Goal: Task Accomplishment & Management: Use online tool/utility

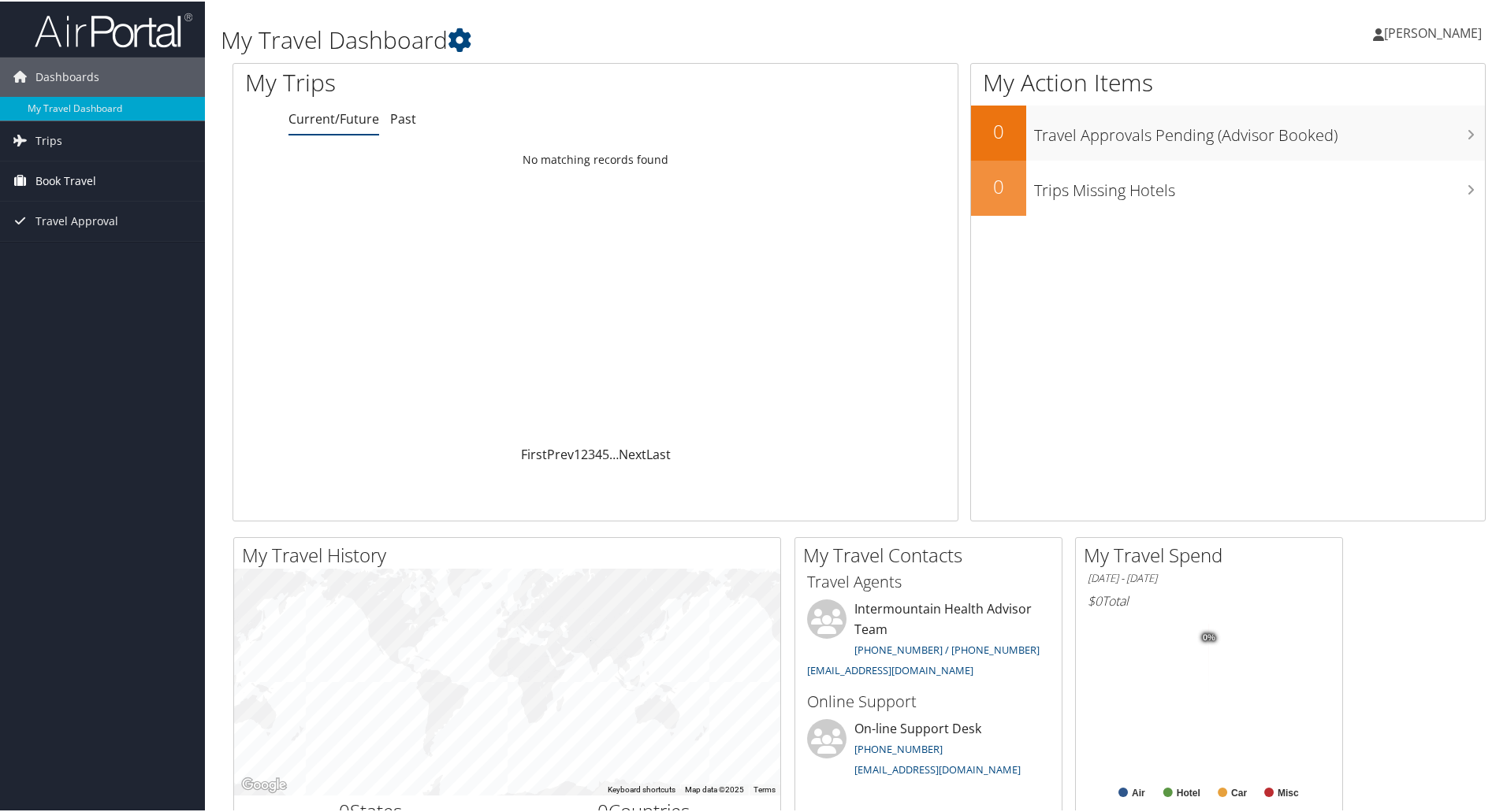
click at [55, 178] on span "Book Travel" at bounding box center [66, 180] width 61 height 39
click at [73, 134] on link "Trips" at bounding box center [102, 140] width 205 height 39
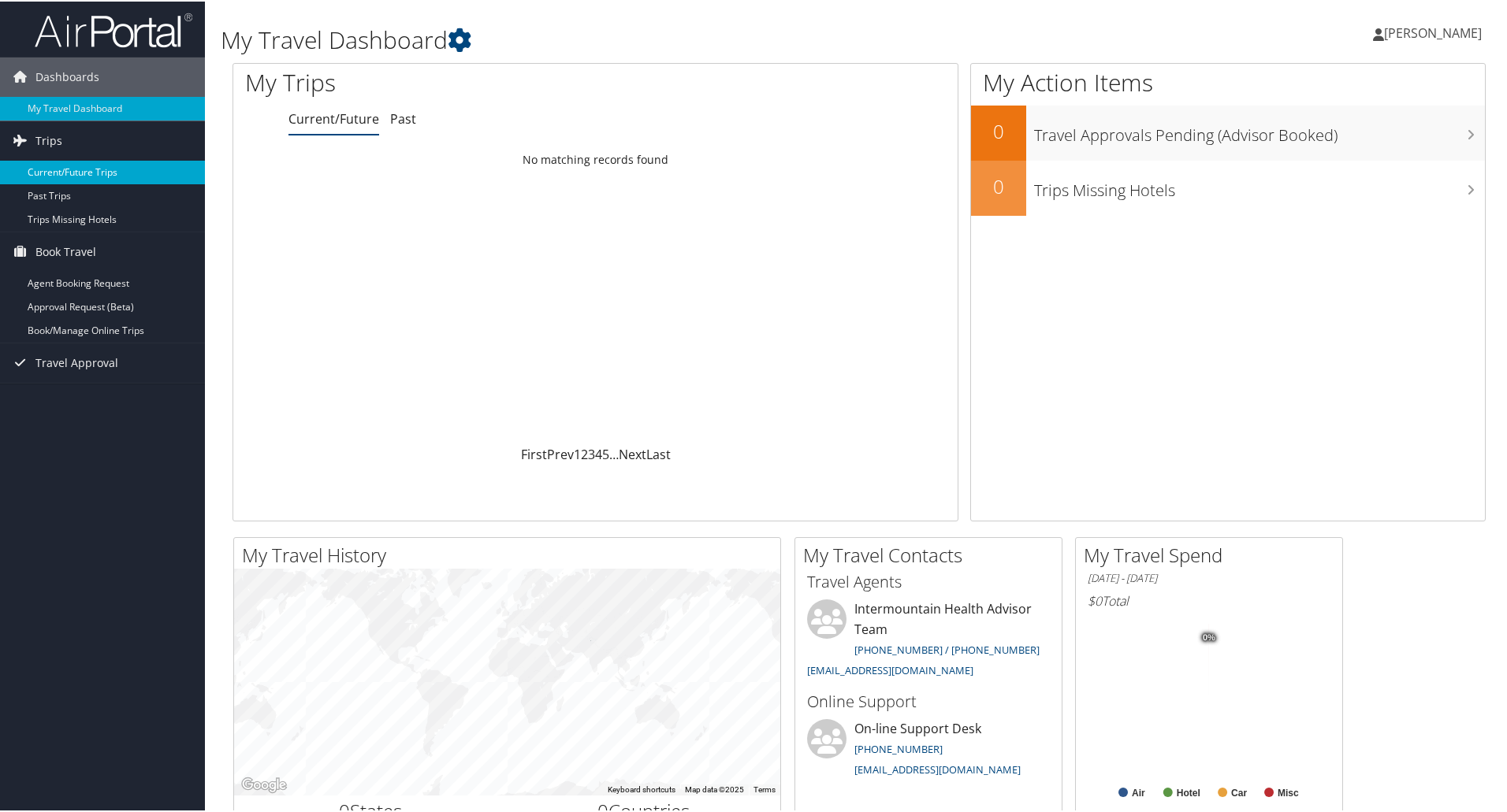
click at [81, 166] on link "Current/Future Trips" at bounding box center [102, 171] width 205 height 24
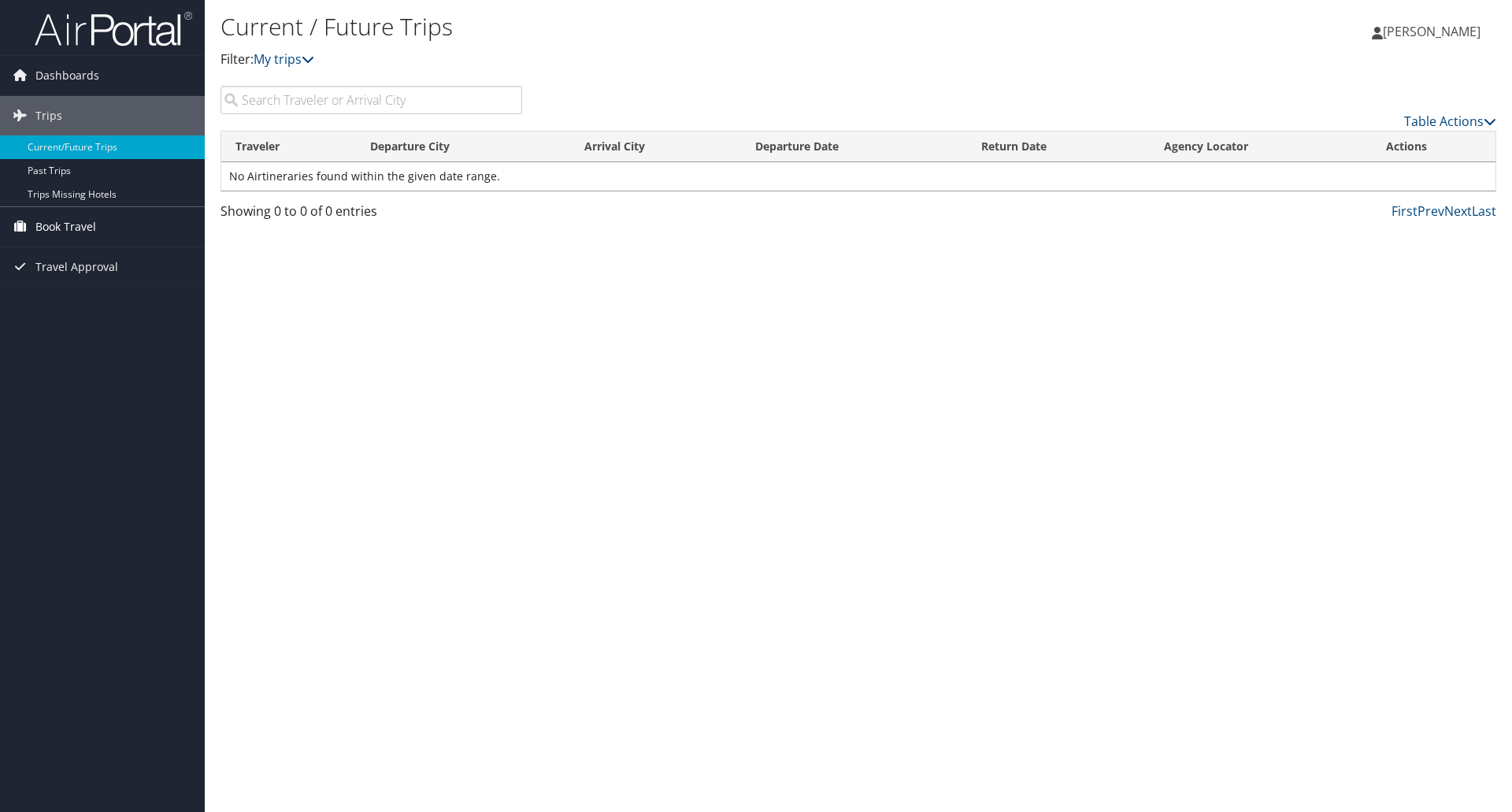
click at [68, 231] on span "Book Travel" at bounding box center [66, 227] width 61 height 39
click at [72, 308] on link "Book/Manage Online Trips" at bounding box center [102, 306] width 204 height 24
